Goal: Information Seeking & Learning: Learn about a topic

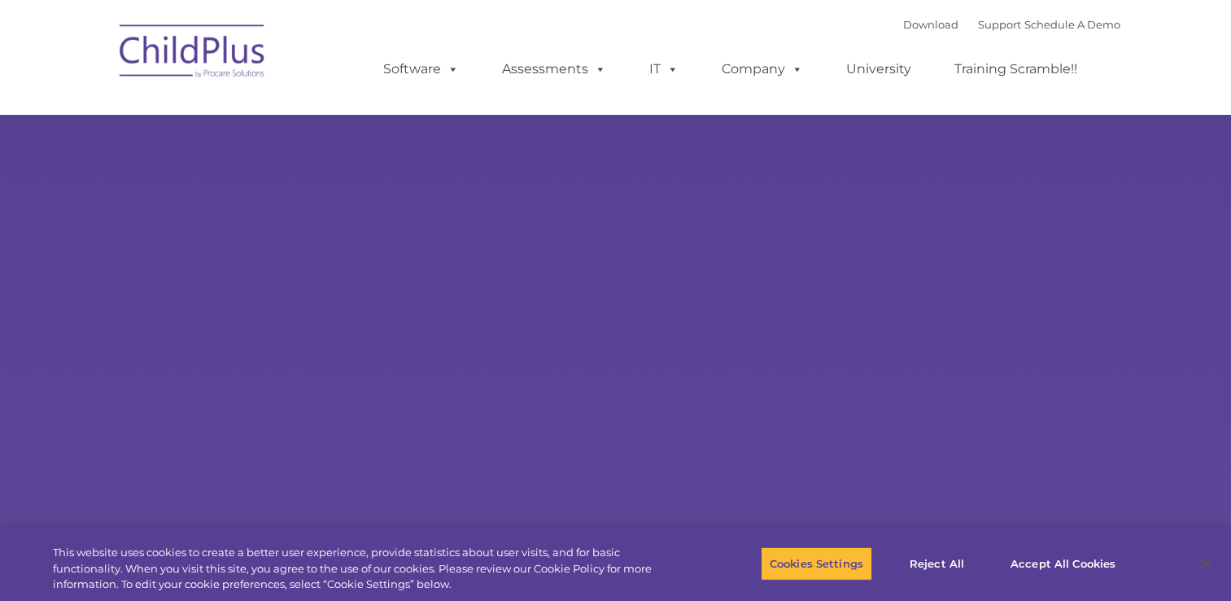
select select "MEDIUM"
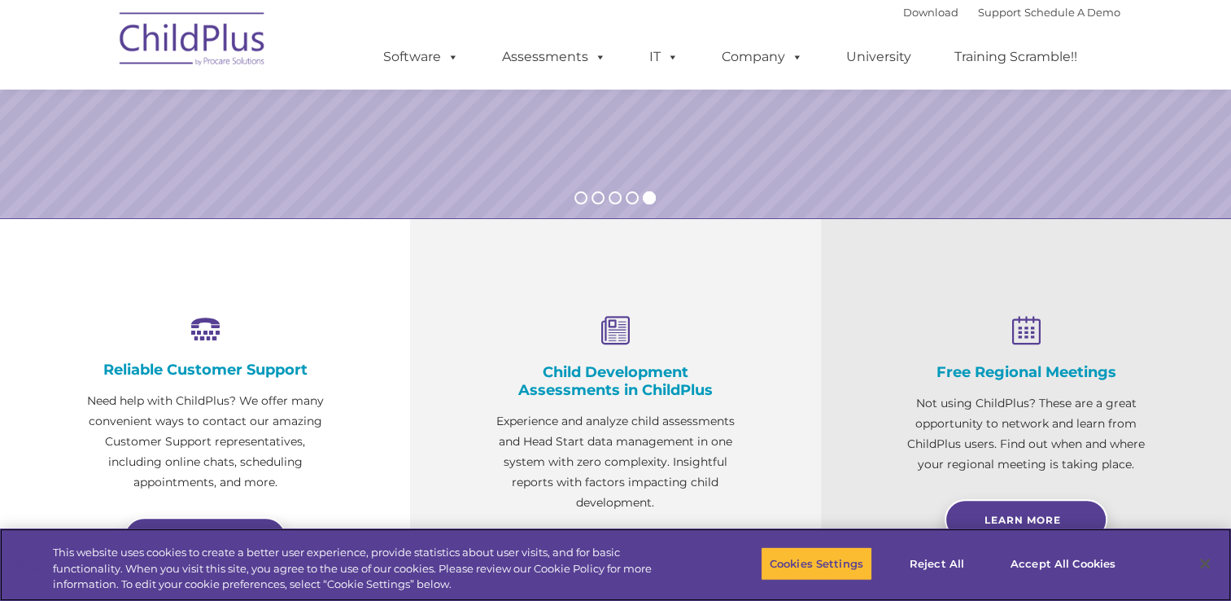
scroll to position [410, 0]
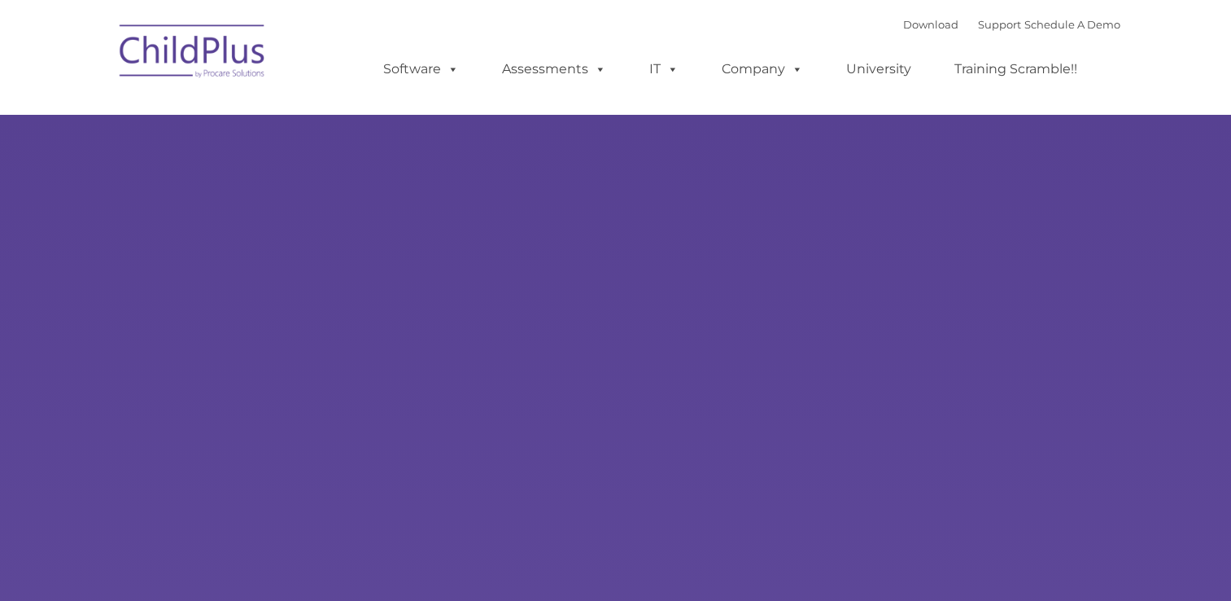
type input ""
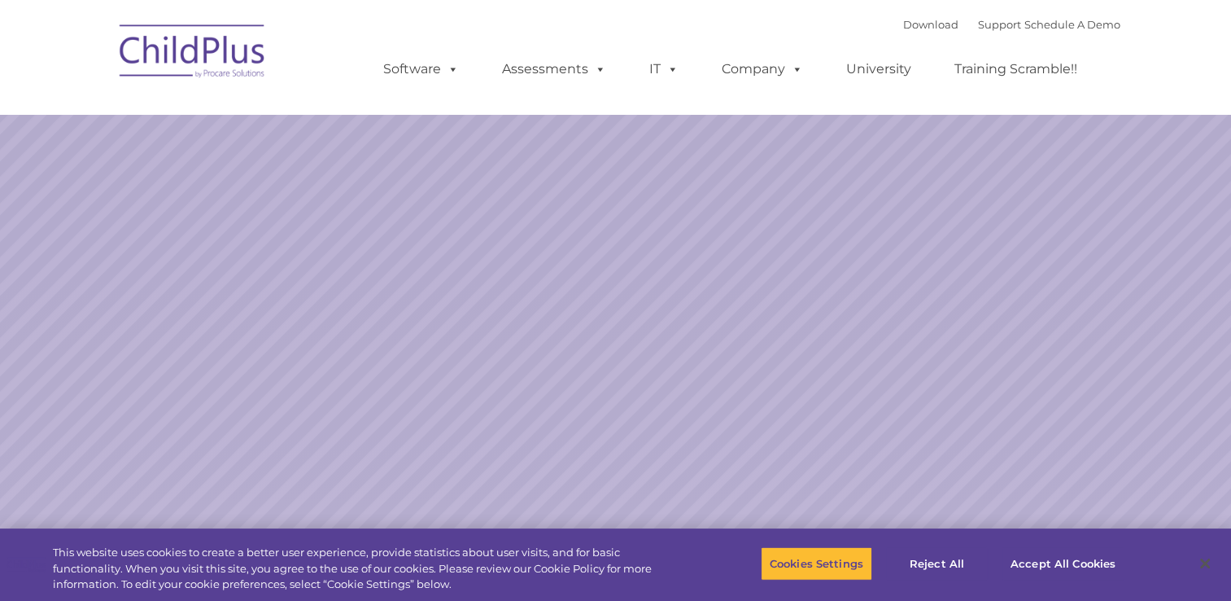
select select "MEDIUM"
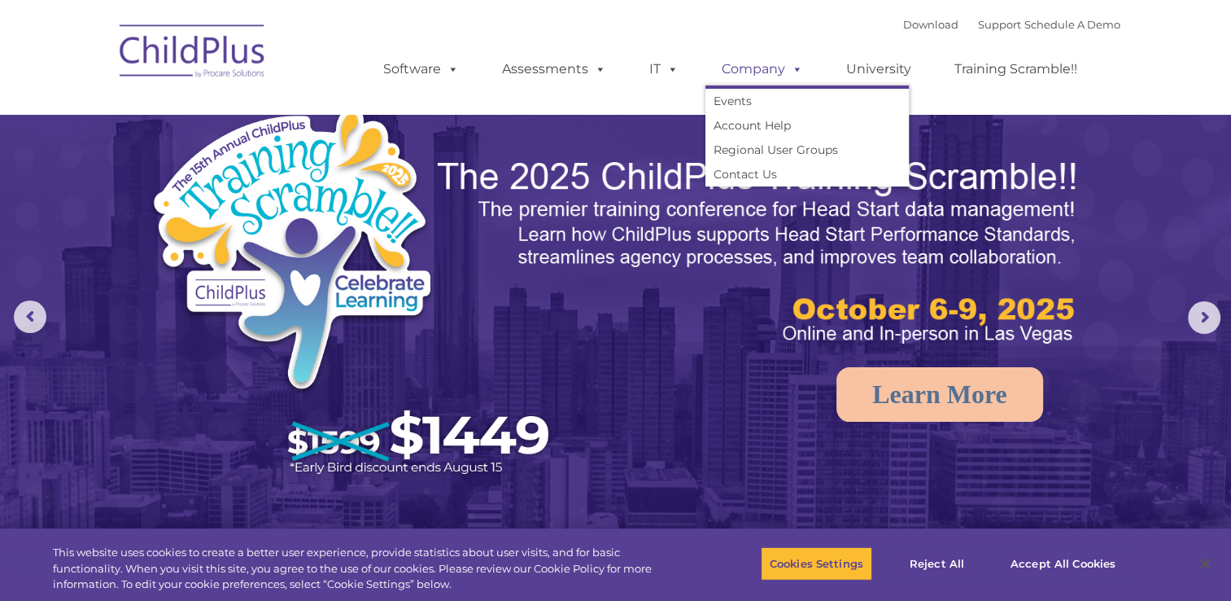
click at [794, 77] on span at bounding box center [794, 68] width 18 height 15
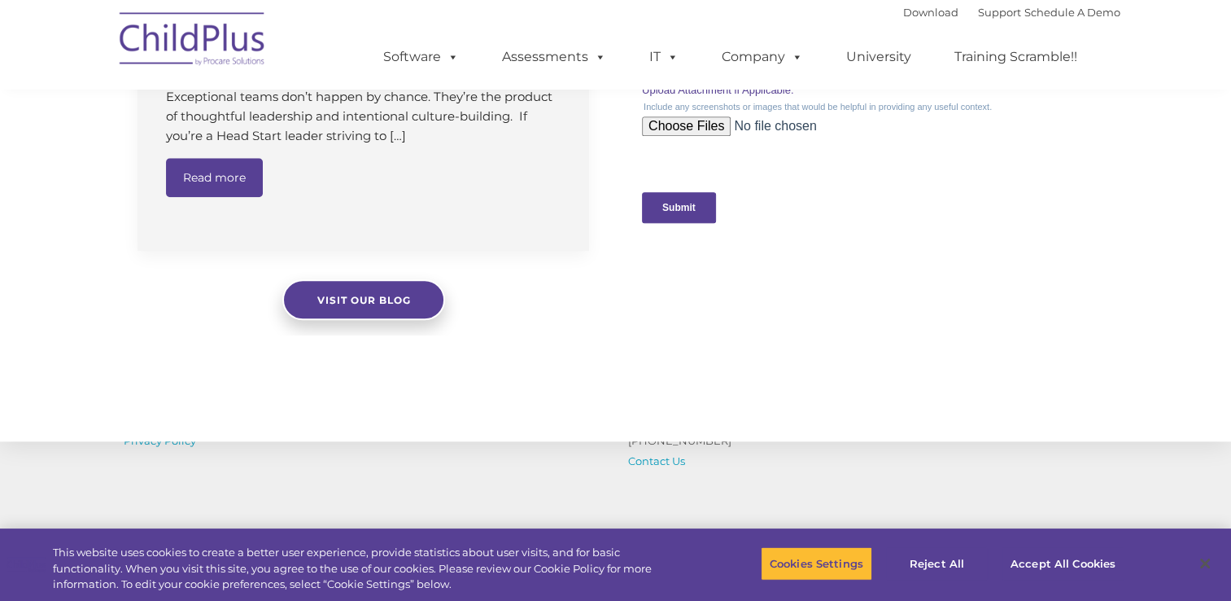
scroll to position [1833, 0]
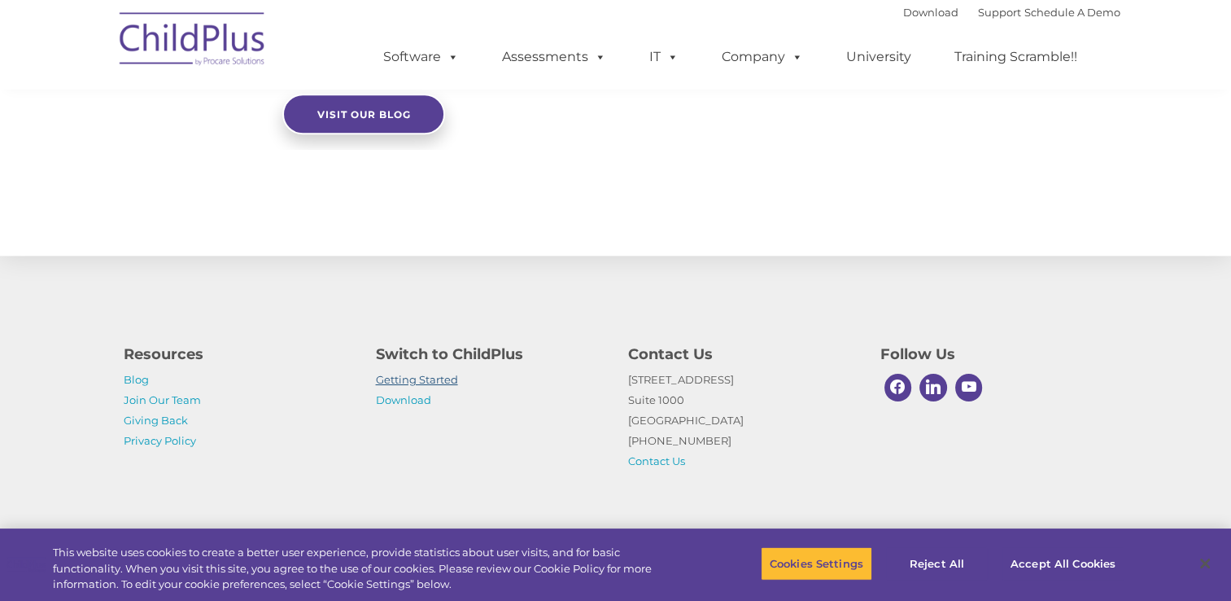
click at [444, 376] on link "Getting Started" at bounding box center [417, 379] width 82 height 13
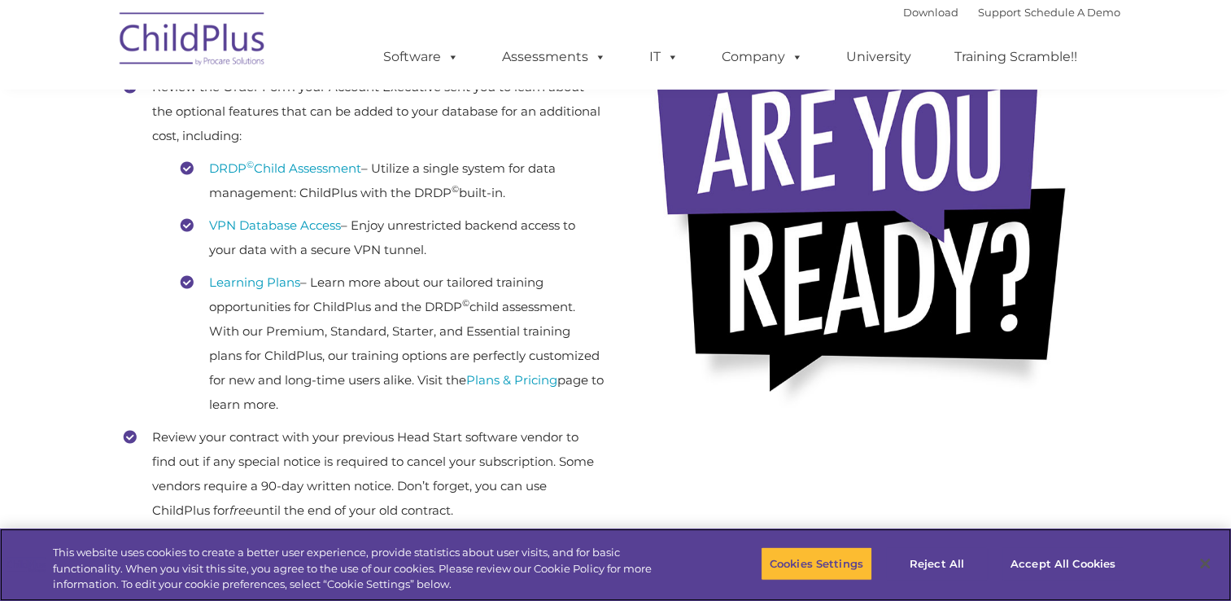
scroll to position [423, 0]
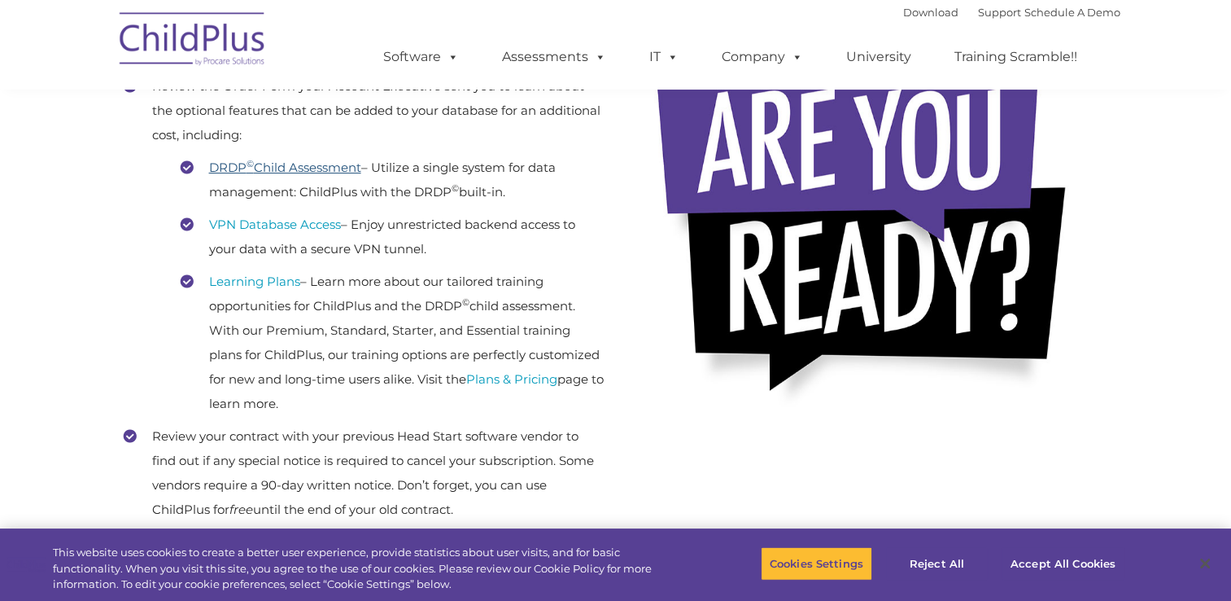
click at [339, 164] on link "DRDP © Child Assessment" at bounding box center [285, 167] width 152 height 15
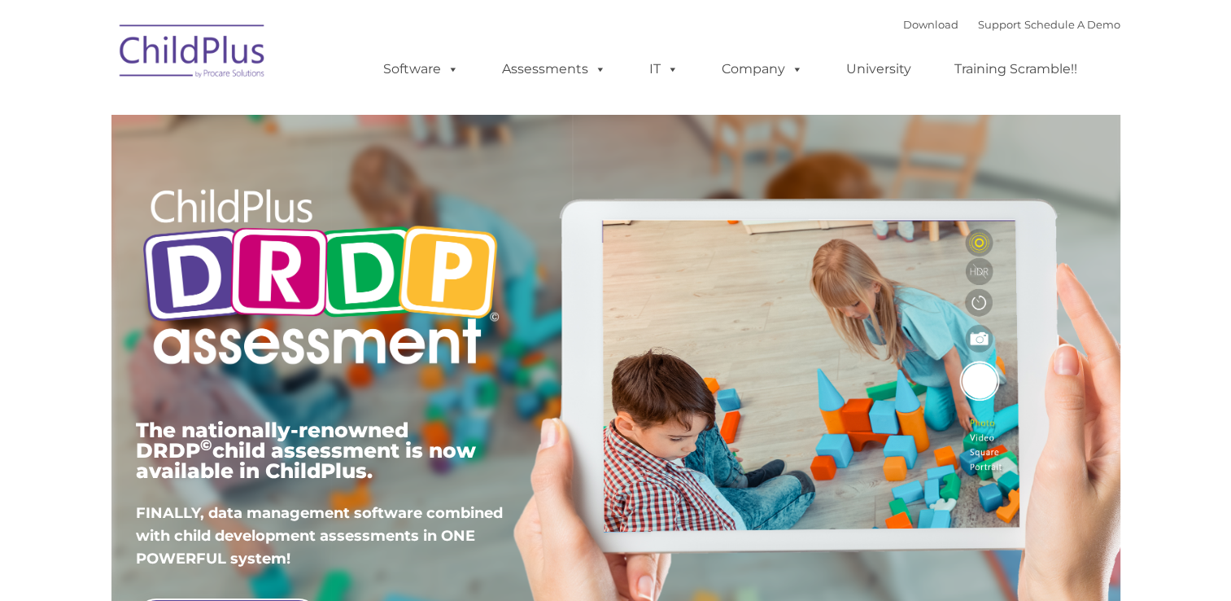
type input ""
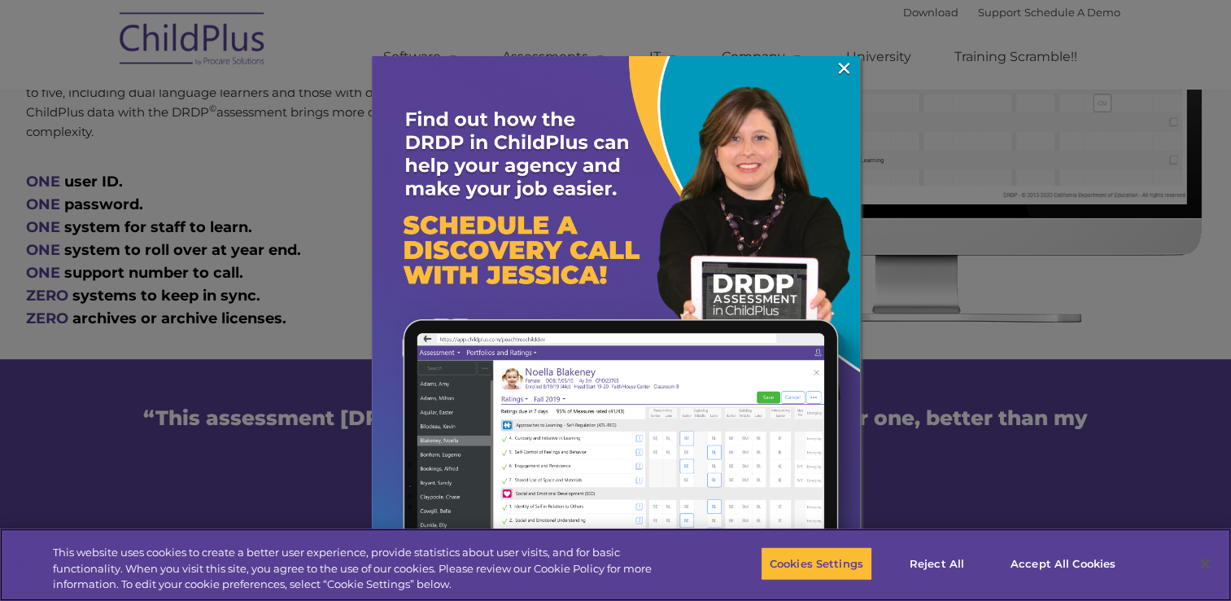
scroll to position [895, 0]
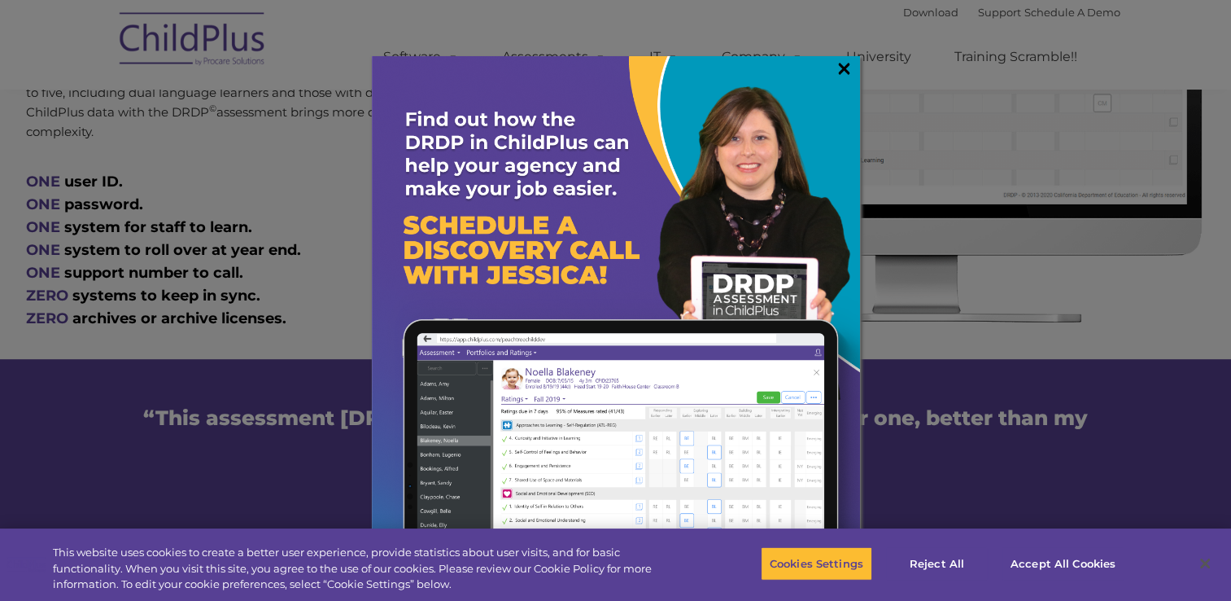
click at [843, 68] on link "×" at bounding box center [844, 68] width 19 height 16
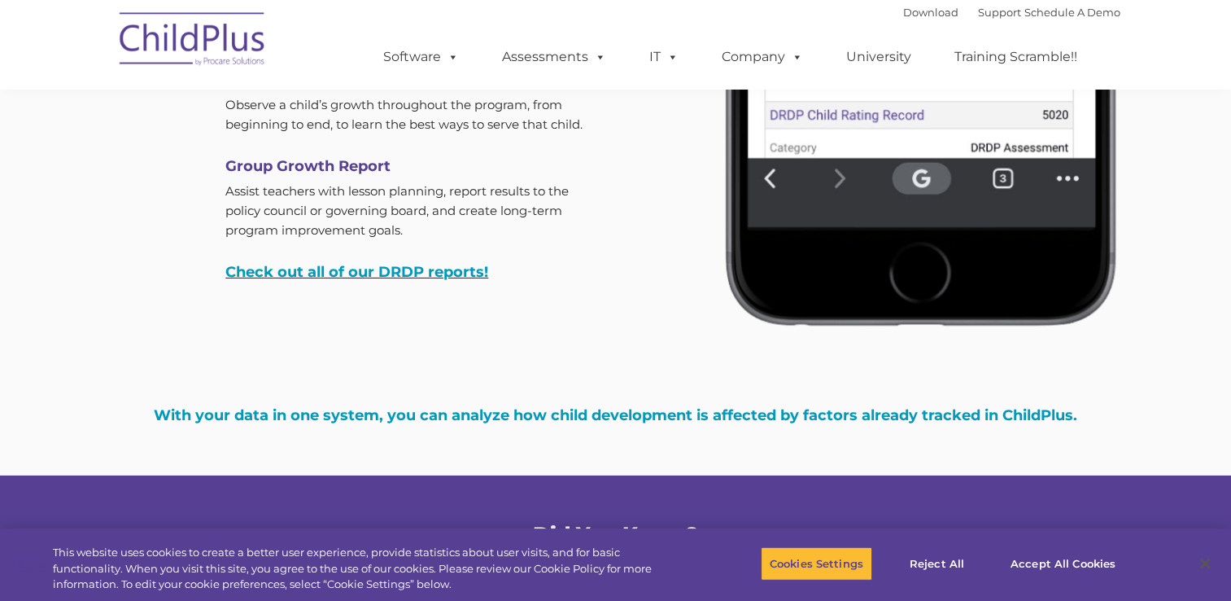
scroll to position [5208, 0]
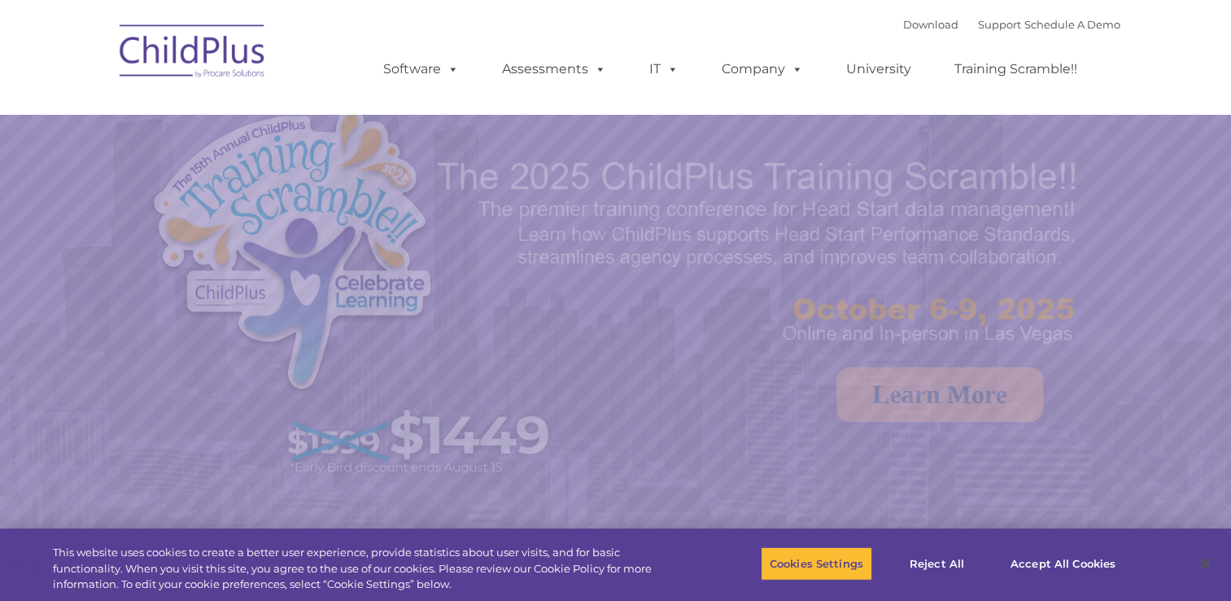
select select "MEDIUM"
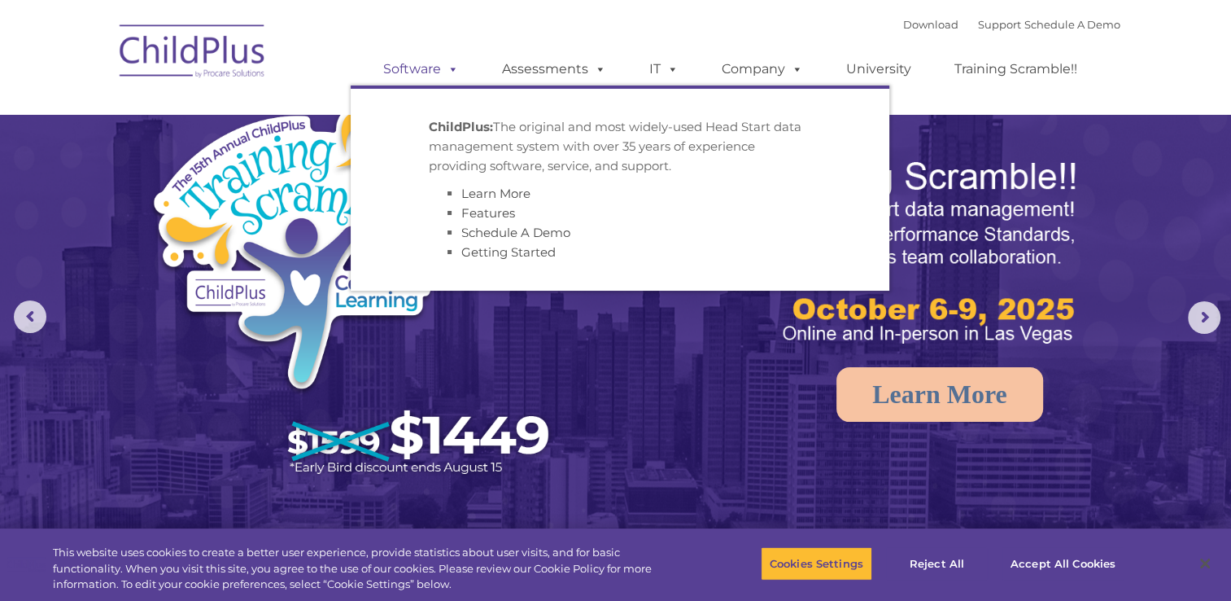
click at [452, 77] on span at bounding box center [450, 68] width 18 height 15
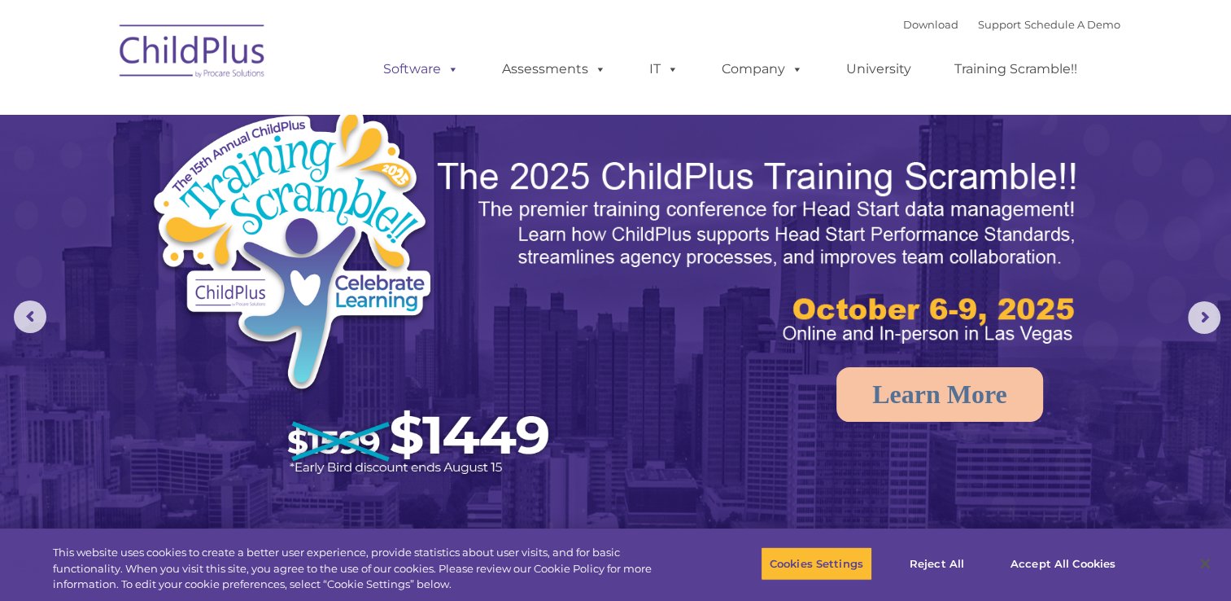
click at [452, 77] on span at bounding box center [450, 68] width 18 height 15
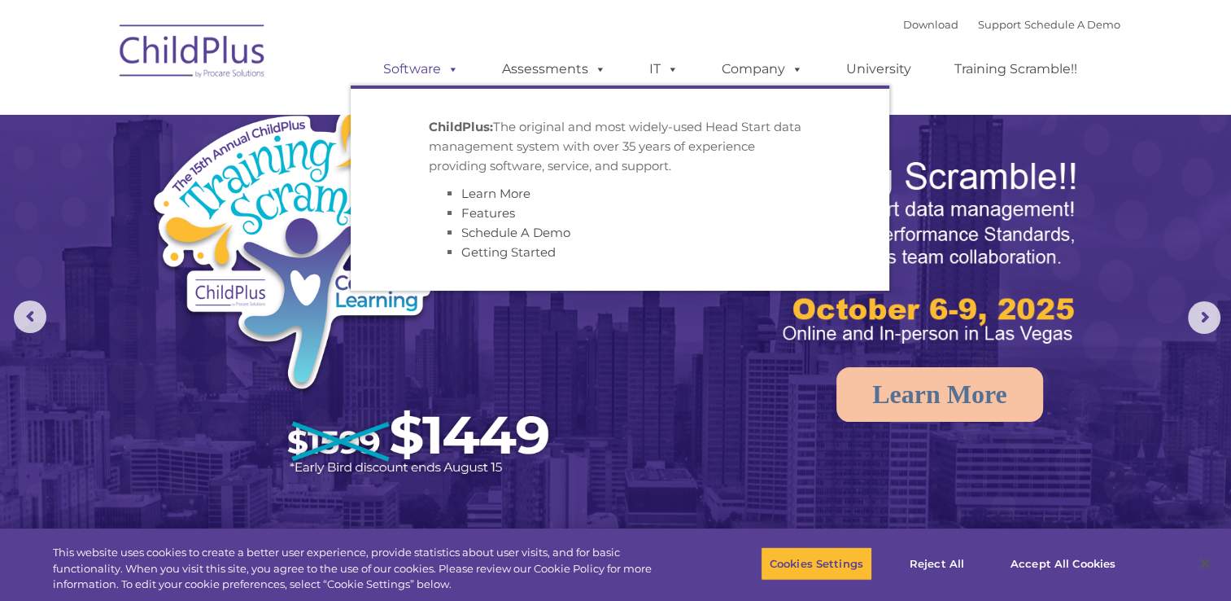
click at [452, 77] on span at bounding box center [450, 68] width 18 height 15
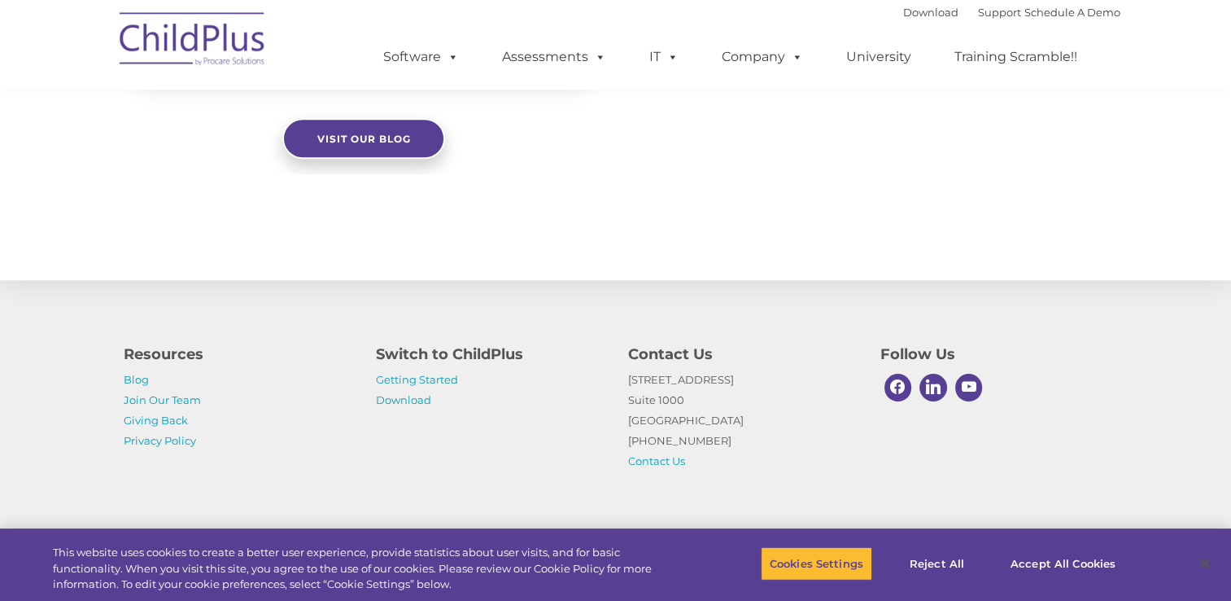
scroll to position [1833, 0]
